Goal: Information Seeking & Learning: Learn about a topic

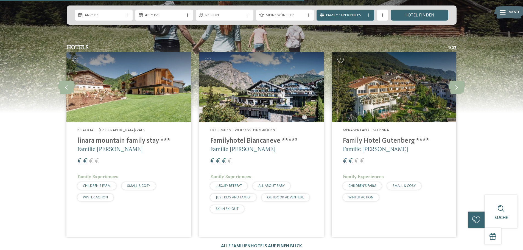
scroll to position [1483, 0]
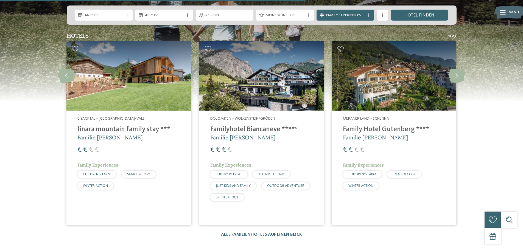
click at [239, 88] on img at bounding box center [261, 76] width 124 height 70
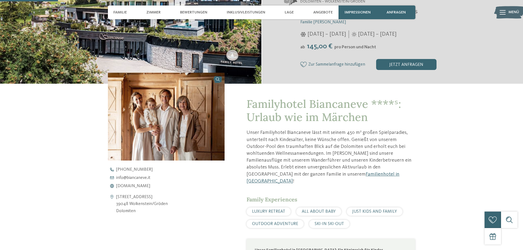
scroll to position [192, 0]
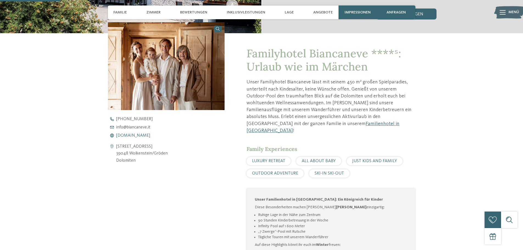
click at [141, 135] on span "[DOMAIN_NAME]" at bounding box center [133, 135] width 34 height 4
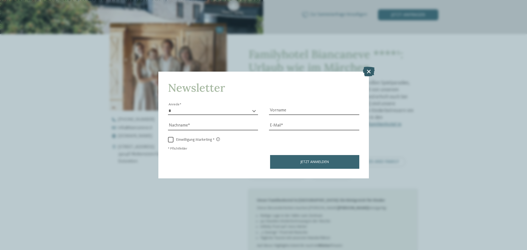
click at [371, 71] on icon at bounding box center [369, 72] width 12 height 10
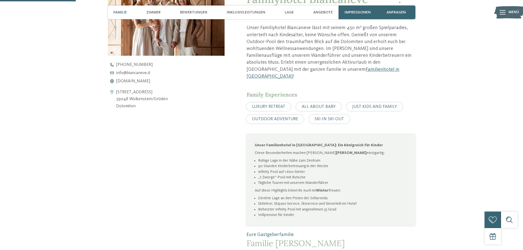
scroll to position [247, 0]
click at [129, 79] on span "[DOMAIN_NAME]" at bounding box center [133, 81] width 34 height 4
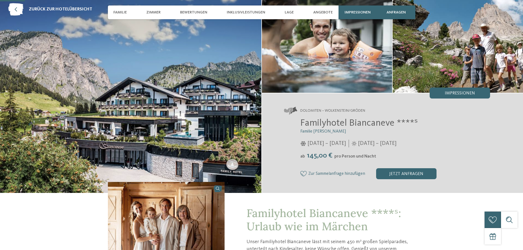
scroll to position [82, 0]
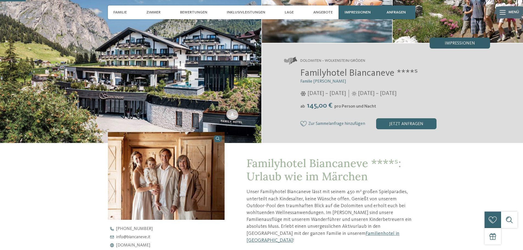
click at [464, 43] on span "Impressionen" at bounding box center [460, 43] width 30 height 4
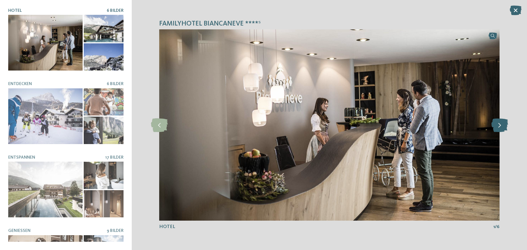
click at [498, 126] on icon at bounding box center [500, 125] width 17 height 14
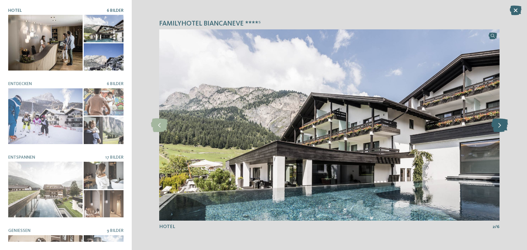
click at [498, 126] on icon at bounding box center [500, 125] width 17 height 14
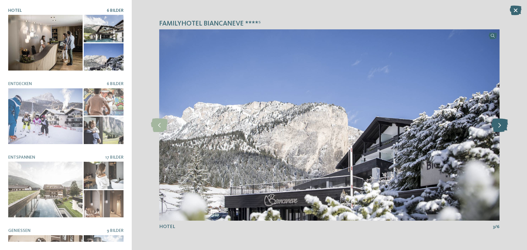
click at [498, 126] on icon at bounding box center [500, 125] width 17 height 14
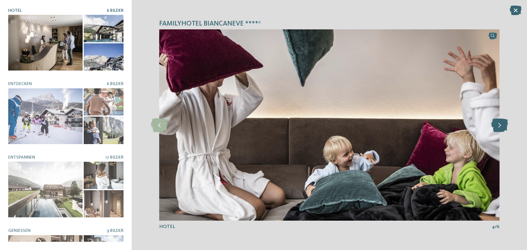
click at [498, 126] on icon at bounding box center [500, 125] width 17 height 14
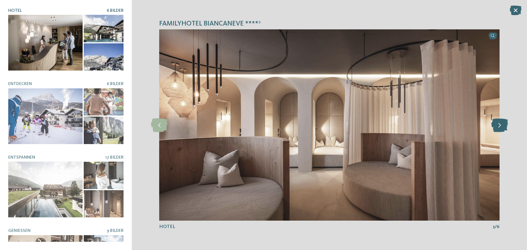
click at [498, 126] on icon at bounding box center [500, 125] width 17 height 14
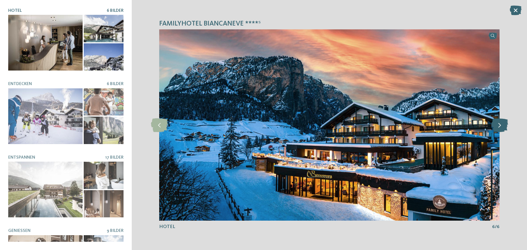
click at [498, 126] on icon at bounding box center [500, 125] width 17 height 14
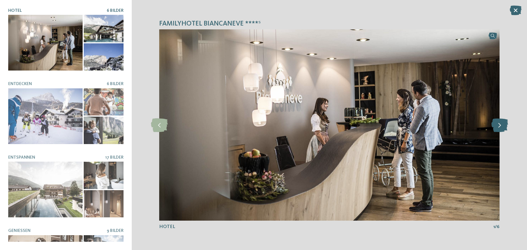
click at [498, 126] on icon at bounding box center [500, 125] width 17 height 14
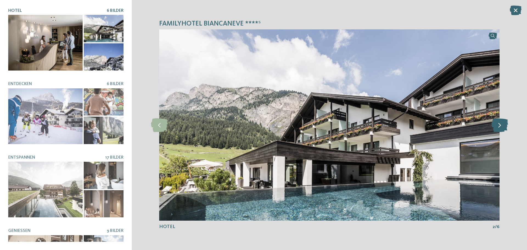
click at [498, 126] on icon at bounding box center [500, 125] width 17 height 14
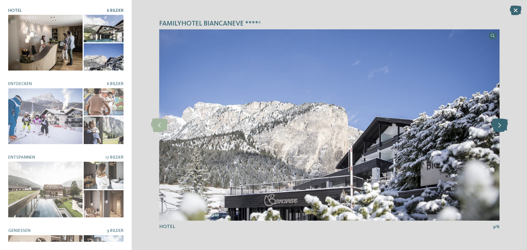
click at [498, 126] on icon at bounding box center [500, 125] width 17 height 14
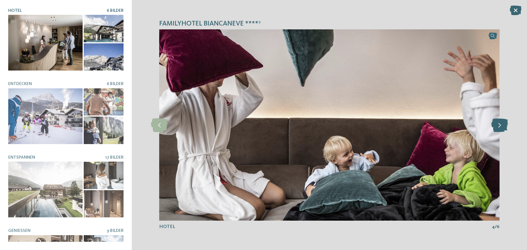
click at [498, 126] on icon at bounding box center [500, 125] width 17 height 14
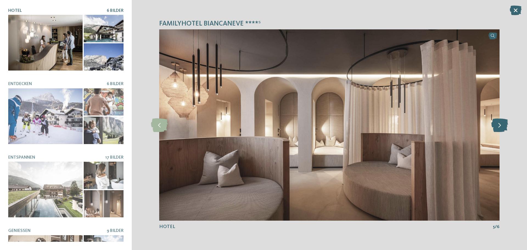
click at [498, 126] on icon at bounding box center [500, 125] width 17 height 14
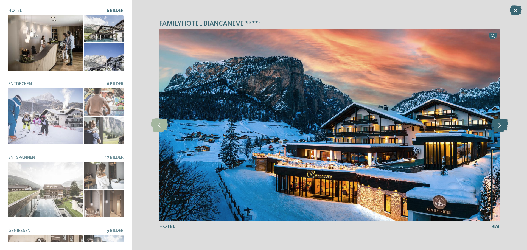
click at [498, 126] on icon at bounding box center [500, 125] width 17 height 14
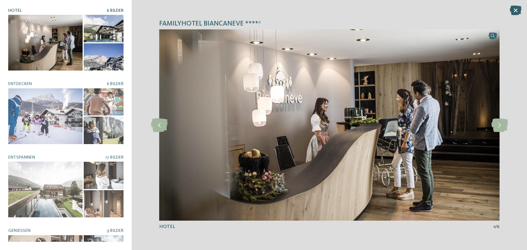
click at [514, 7] on icon at bounding box center [516, 10] width 12 height 10
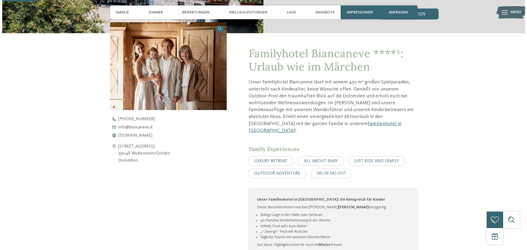
scroll to position [27, 0]
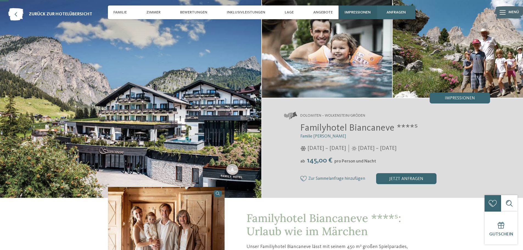
click at [356, 13] on span "Impressionen" at bounding box center [358, 12] width 26 height 5
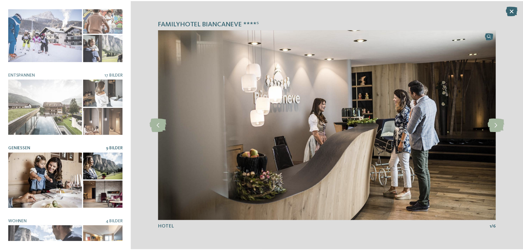
scroll to position [6, 0]
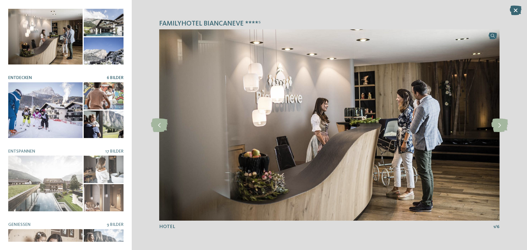
click at [71, 99] on div at bounding box center [45, 110] width 74 height 56
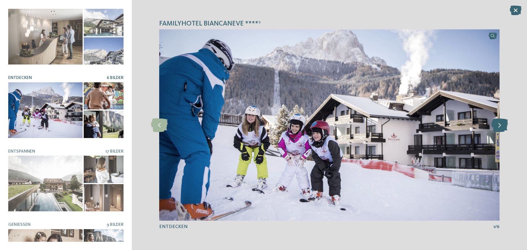
click at [500, 125] on icon at bounding box center [500, 125] width 17 height 14
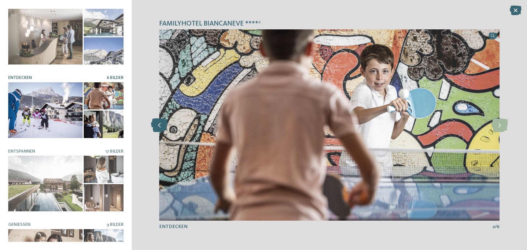
click at [158, 126] on icon at bounding box center [159, 125] width 17 height 14
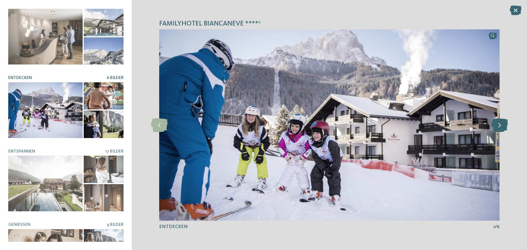
click at [496, 127] on icon at bounding box center [500, 125] width 17 height 14
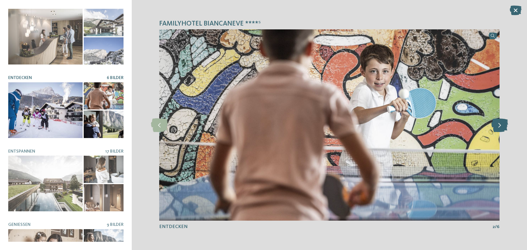
click at [496, 127] on icon at bounding box center [500, 125] width 17 height 14
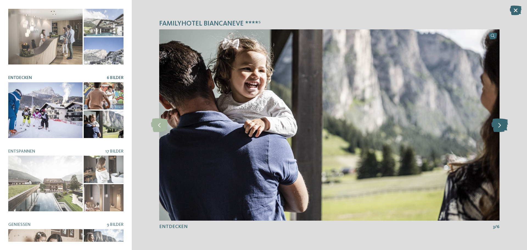
click at [496, 127] on icon at bounding box center [500, 125] width 17 height 14
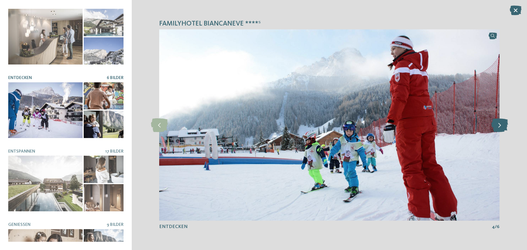
click at [496, 127] on icon at bounding box center [500, 125] width 17 height 14
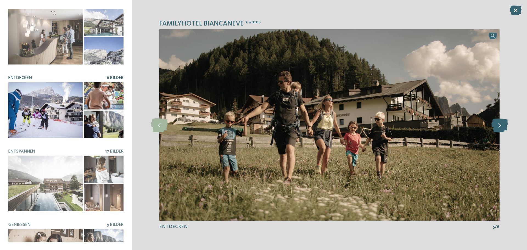
click at [496, 127] on icon at bounding box center [500, 125] width 17 height 14
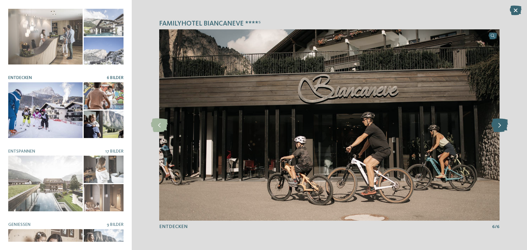
click at [496, 127] on icon at bounding box center [500, 125] width 17 height 14
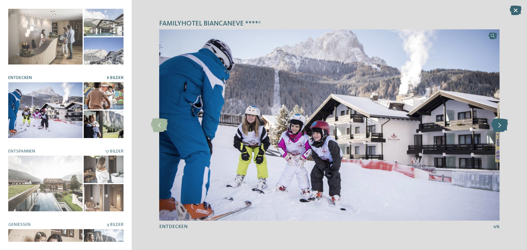
click at [496, 127] on icon at bounding box center [500, 125] width 17 height 14
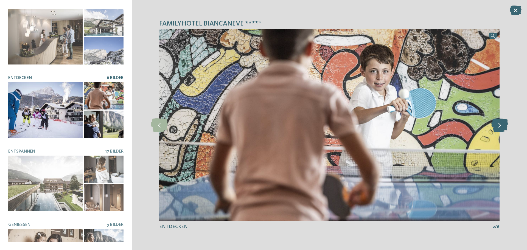
click at [496, 127] on icon at bounding box center [500, 125] width 17 height 14
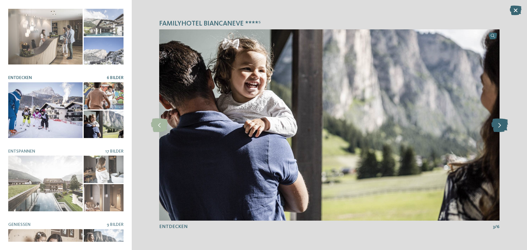
click at [496, 127] on icon at bounding box center [500, 125] width 17 height 14
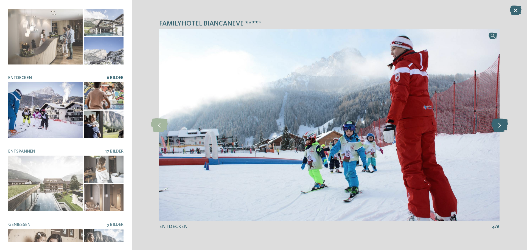
click at [496, 127] on icon at bounding box center [500, 125] width 17 height 14
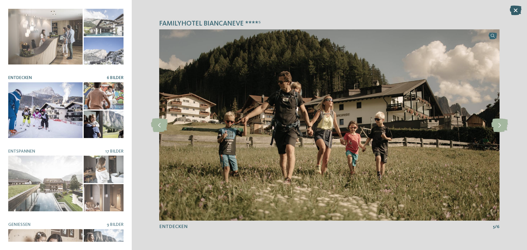
click at [516, 12] on icon at bounding box center [516, 10] width 12 height 10
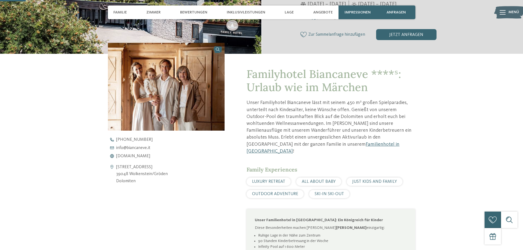
scroll to position [82, 0]
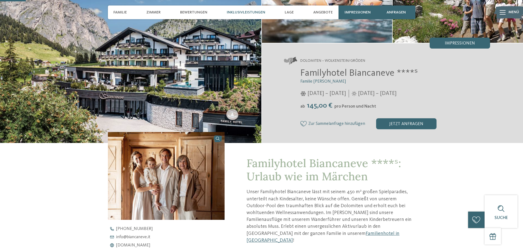
click at [250, 15] on span "Inklusivleistungen" at bounding box center [246, 12] width 38 height 5
click at [234, 13] on span "Inklusivleistungen" at bounding box center [246, 12] width 38 height 5
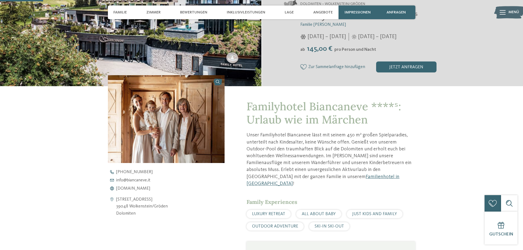
scroll to position [137, 0]
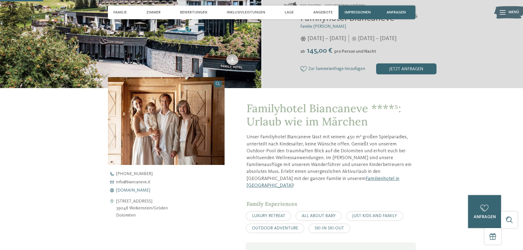
click at [136, 189] on span "[DOMAIN_NAME]" at bounding box center [133, 190] width 34 height 4
